Goal: Browse casually

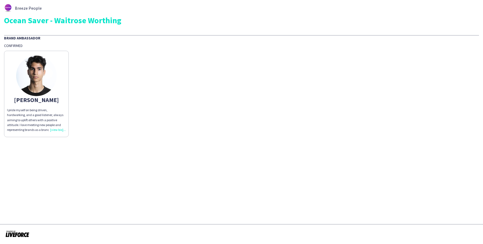
click at [57, 130] on div "I pride myself on being driven, hardworking, and a good listener, always aiming…" at bounding box center [36, 120] width 59 height 25
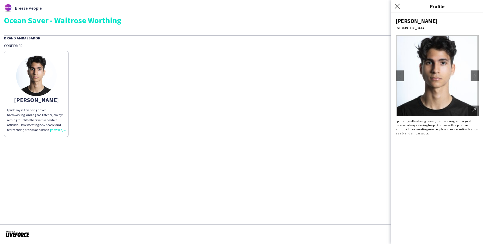
click at [400, 7] on app-icon "Close pop-in" at bounding box center [398, 6] width 8 height 8
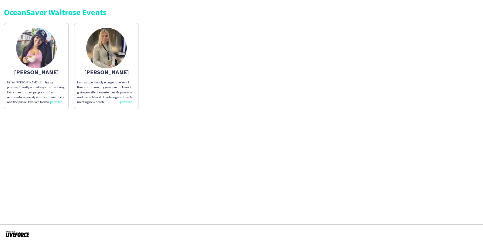
click at [40, 56] on img at bounding box center [36, 48] width 40 height 40
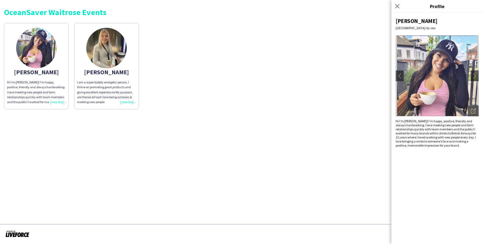
click at [40, 56] on img at bounding box center [36, 48] width 40 height 40
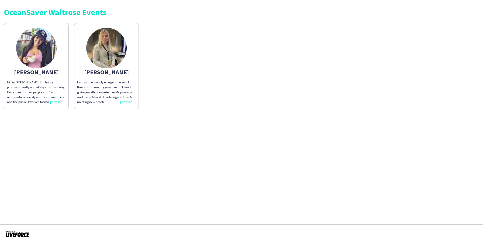
click at [40, 56] on img at bounding box center [36, 48] width 40 height 40
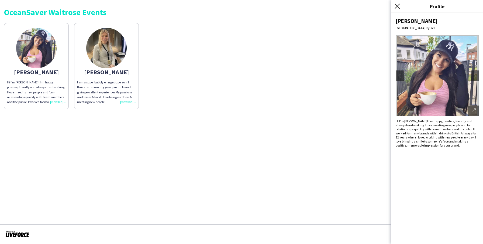
click at [397, 7] on icon at bounding box center [397, 6] width 5 height 5
